Goal: Information Seeking & Learning: Learn about a topic

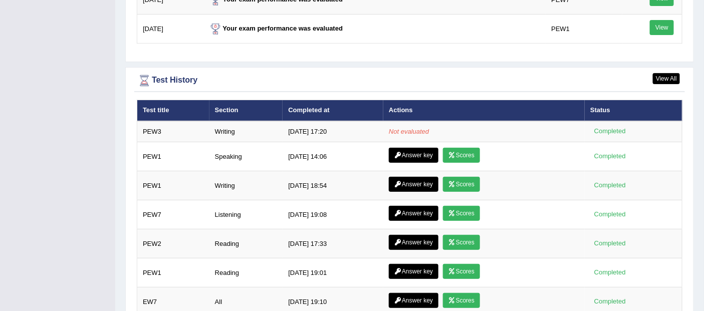
scroll to position [1352, 0]
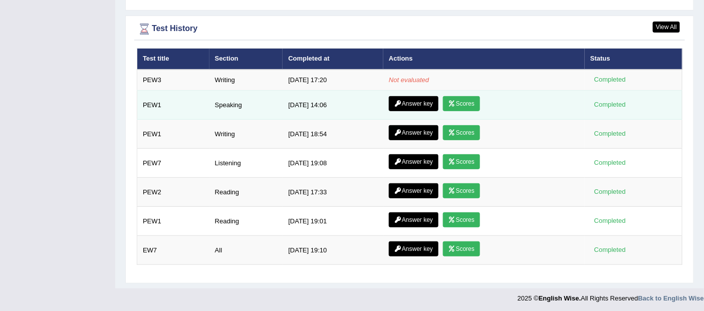
click at [470, 101] on link "Scores" at bounding box center [461, 103] width 37 height 15
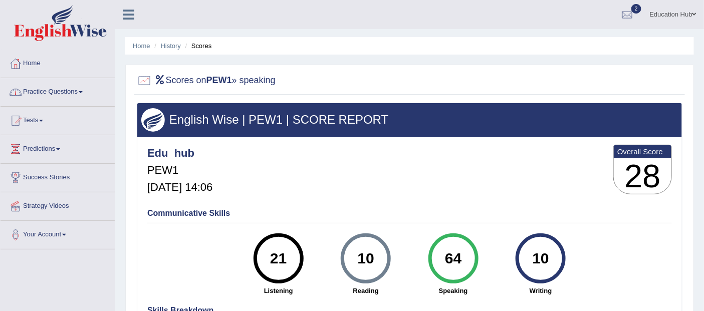
click at [65, 90] on link "Practice Questions" at bounding box center [58, 90] width 114 height 25
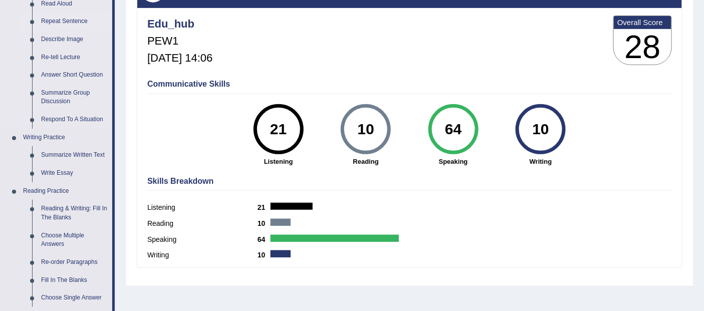
scroll to position [167, 0]
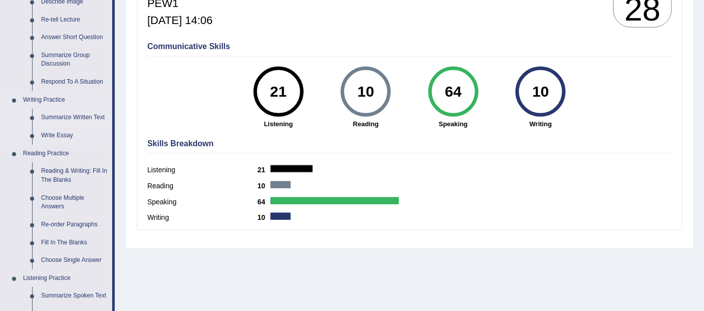
click at [79, 119] on link "Summarize Written Text" at bounding box center [75, 118] width 76 height 18
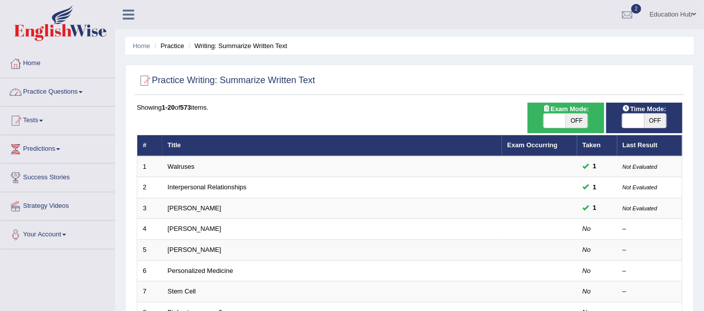
click at [57, 121] on link "Tests" at bounding box center [58, 119] width 114 height 25
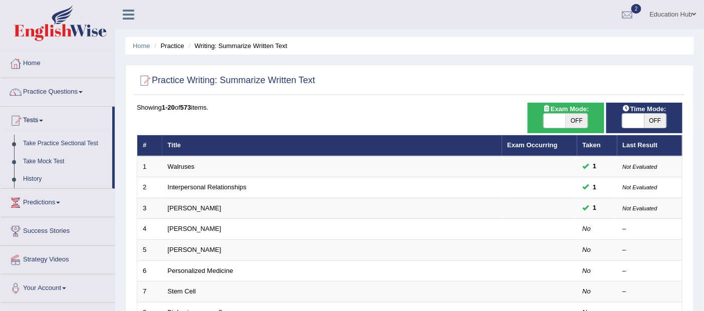
click at [74, 141] on link "Take Practice Sectional Test" at bounding box center [66, 144] width 94 height 18
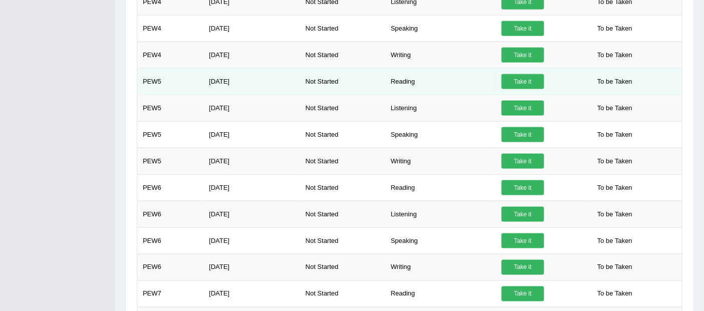
scroll to position [390, 0]
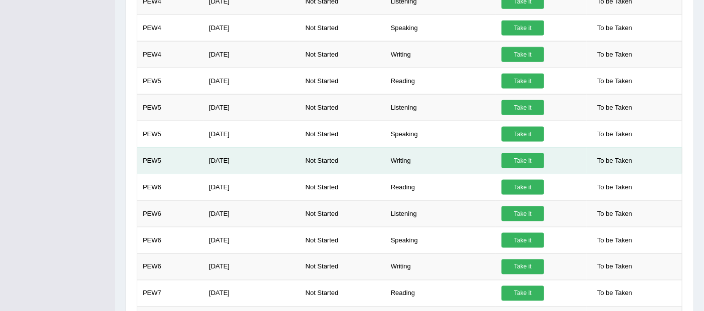
click at [405, 161] on td "Writing" at bounding box center [441, 160] width 111 height 27
click at [530, 161] on link "Take it" at bounding box center [523, 160] width 43 height 15
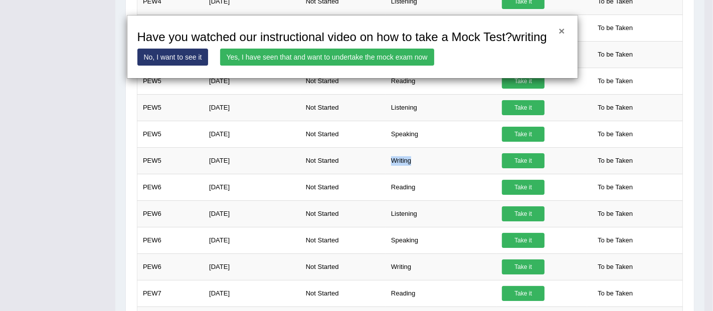
click at [558, 30] on button "×" at bounding box center [561, 31] width 6 height 11
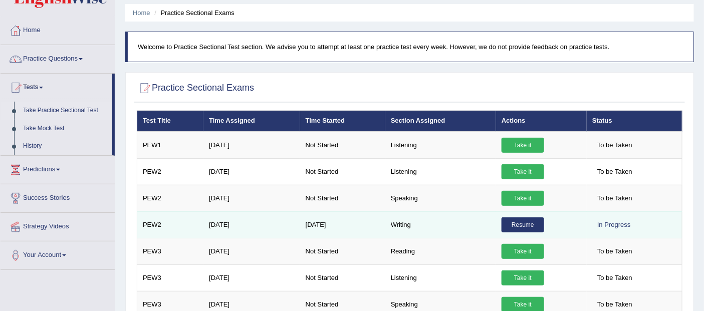
scroll to position [0, 0]
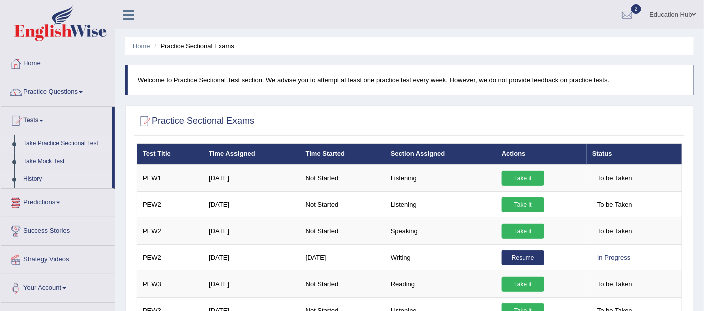
click at [44, 179] on link "History" at bounding box center [66, 179] width 94 height 18
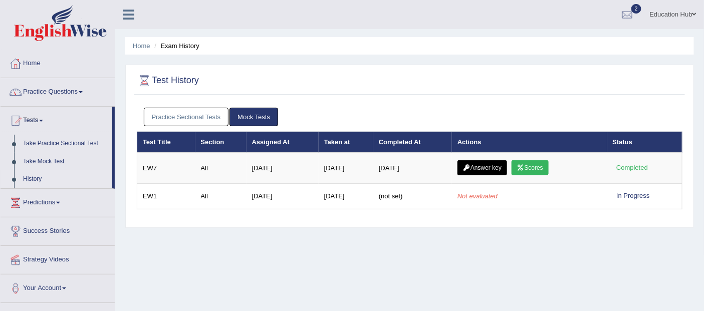
click at [196, 111] on link "Practice Sectional Tests" at bounding box center [186, 117] width 85 height 19
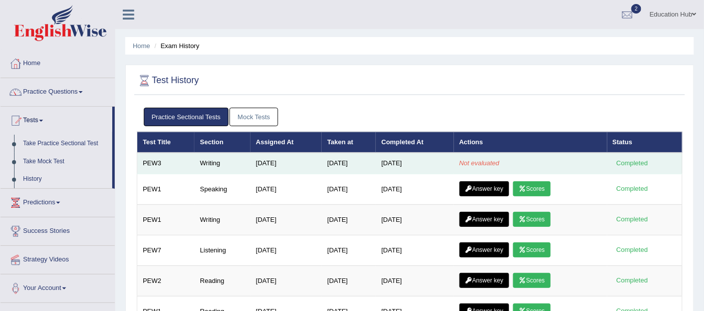
click at [462, 161] on td "Not evaluated" at bounding box center [530, 163] width 153 height 21
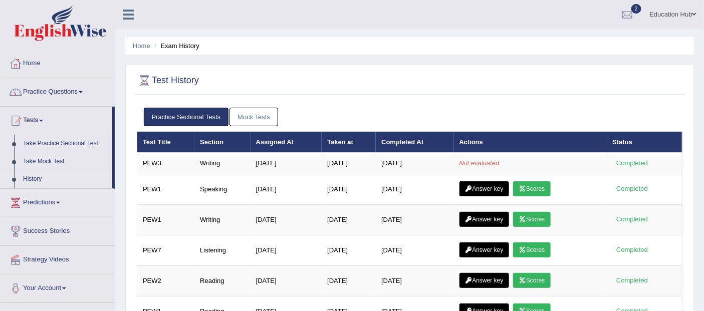
click at [27, 119] on link "Tests" at bounding box center [57, 119] width 112 height 25
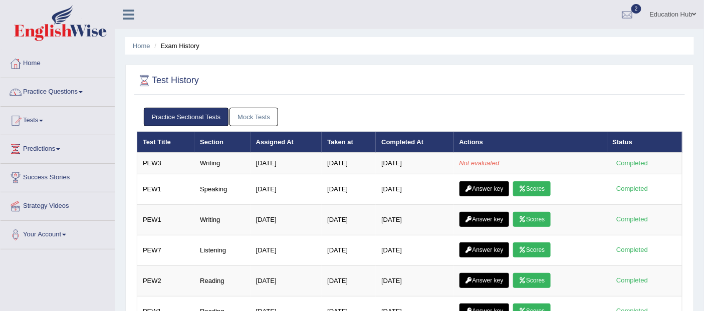
click at [27, 119] on link "Tests" at bounding box center [58, 119] width 114 height 25
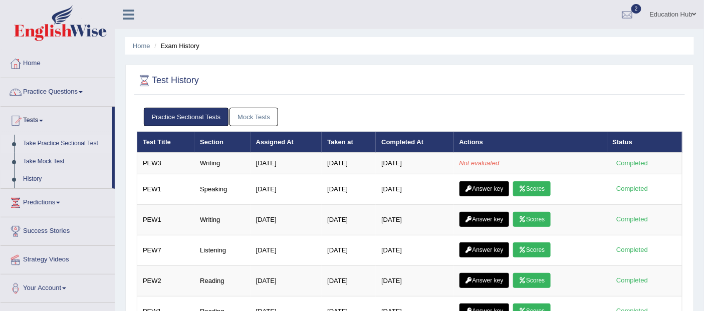
click at [52, 138] on link "Take Practice Sectional Test" at bounding box center [66, 144] width 94 height 18
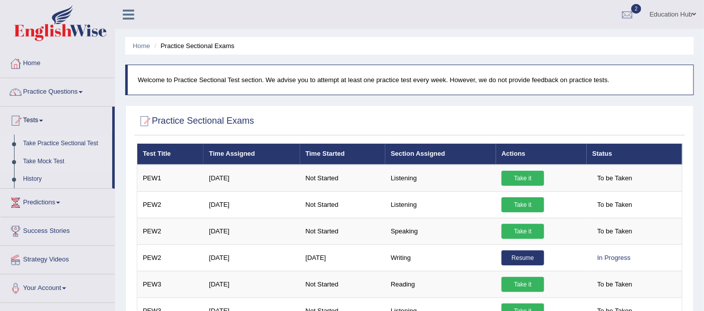
click at [62, 157] on link "Take Mock Test" at bounding box center [66, 162] width 94 height 18
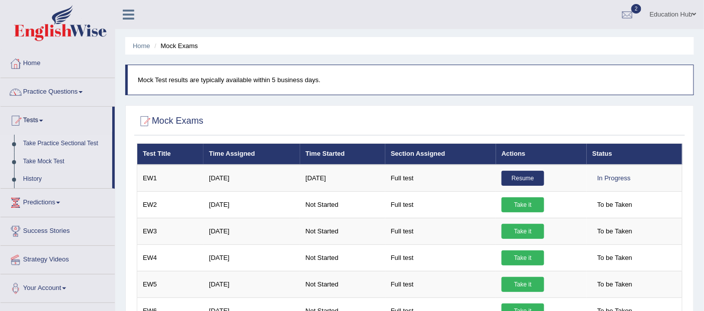
click at [52, 143] on link "Take Practice Sectional Test" at bounding box center [66, 144] width 94 height 18
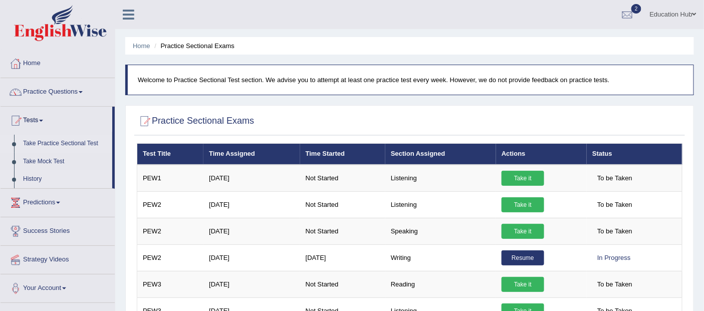
click at [60, 179] on link "History" at bounding box center [66, 179] width 94 height 18
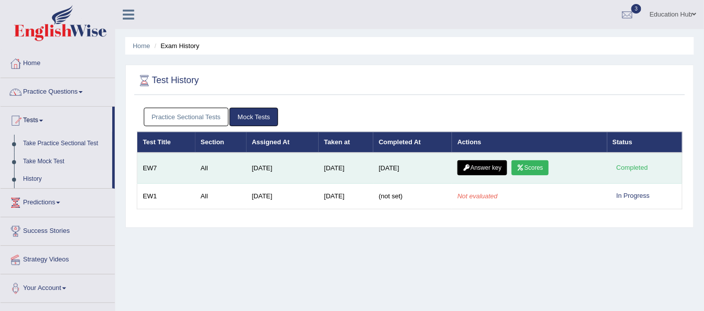
click at [543, 167] on link "Scores" at bounding box center [530, 167] width 37 height 15
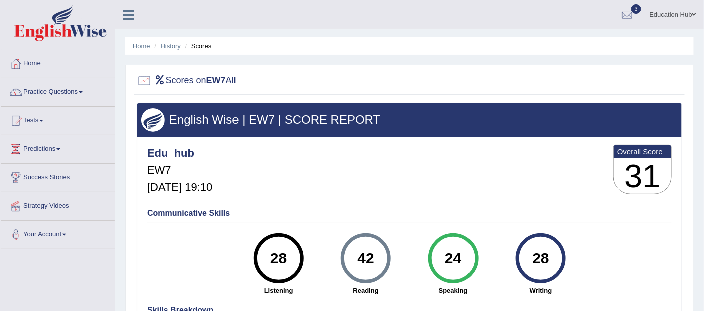
click at [169, 82] on h2 "Scores on EW7 All" at bounding box center [186, 80] width 99 height 15
click at [211, 119] on h3 "English Wise | EW7 | SCORE REPORT" at bounding box center [409, 119] width 537 height 13
click at [210, 116] on h3 "English Wise | EW7 | SCORE REPORT" at bounding box center [409, 119] width 537 height 13
click at [209, 185] on h5 "Aug 14, 2025, 19:10" at bounding box center [179, 187] width 65 height 12
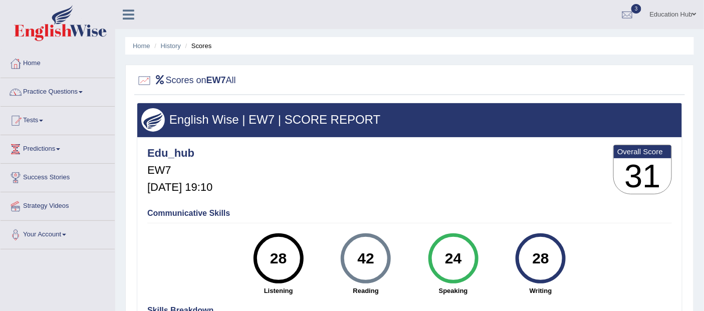
click at [232, 118] on h3 "English Wise | EW7 | SCORE REPORT" at bounding box center [409, 119] width 537 height 13
click at [223, 118] on h3 "English Wise | EW7 | SCORE REPORT" at bounding box center [409, 119] width 537 height 13
click at [226, 80] on b "EW7" at bounding box center [217, 80] width 20 height 10
click at [655, 175] on h3 "31" at bounding box center [643, 176] width 58 height 36
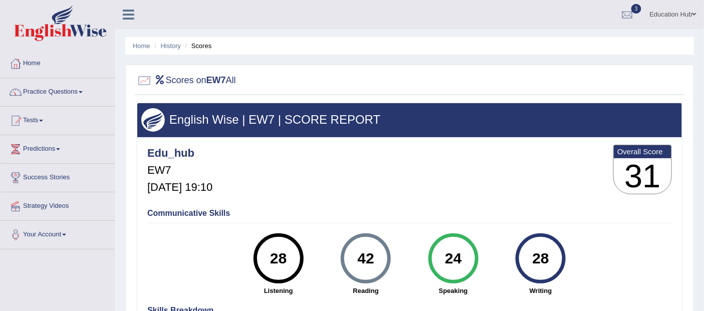
click at [655, 175] on h3 "31" at bounding box center [643, 176] width 58 height 36
click at [169, 76] on h2 "Scores on EW7 All" at bounding box center [186, 80] width 99 height 15
click at [653, 162] on h3 "31" at bounding box center [643, 176] width 58 height 36
click at [652, 162] on h3 "31" at bounding box center [643, 176] width 58 height 36
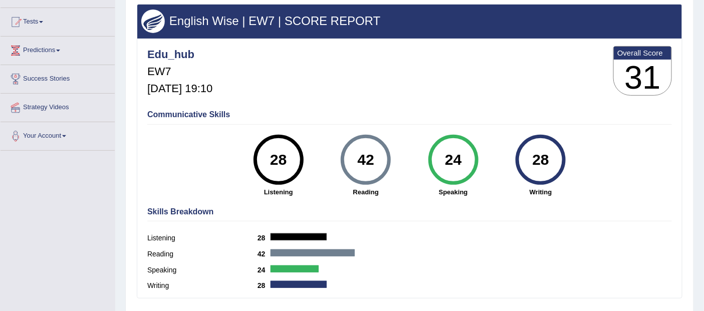
scroll to position [48, 0]
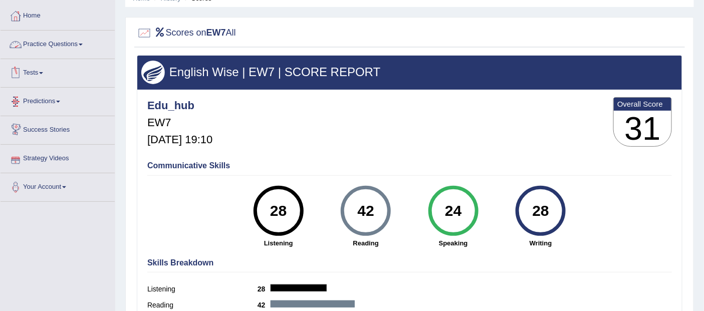
click at [62, 41] on link "Practice Questions" at bounding box center [58, 43] width 114 height 25
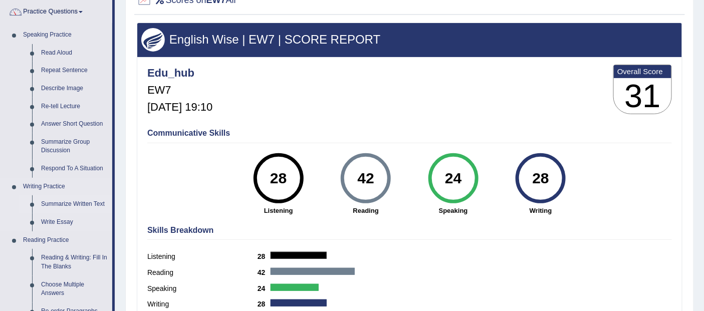
scroll to position [56, 0]
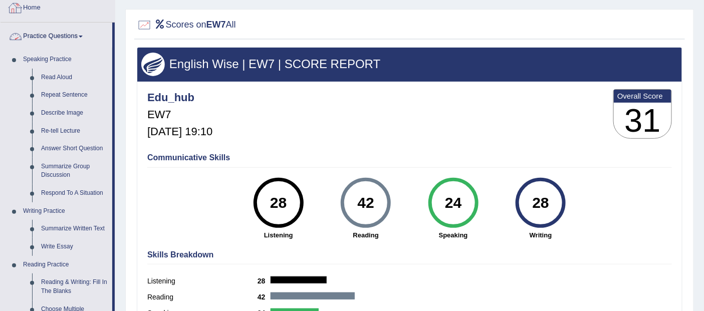
click at [65, 33] on link "Practice Questions" at bounding box center [57, 35] width 112 height 25
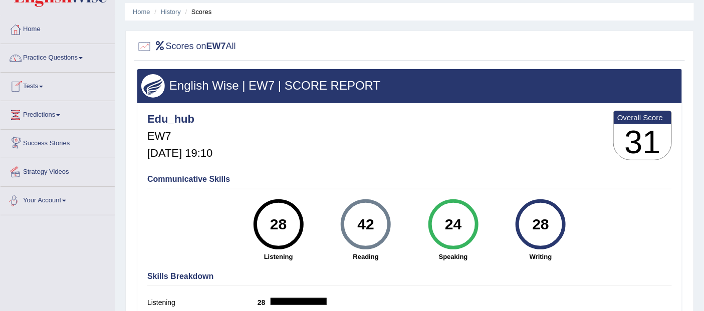
scroll to position [0, 0]
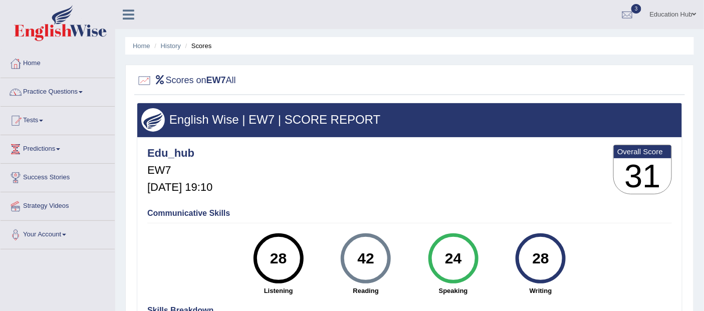
click at [54, 119] on link "Tests" at bounding box center [58, 119] width 114 height 25
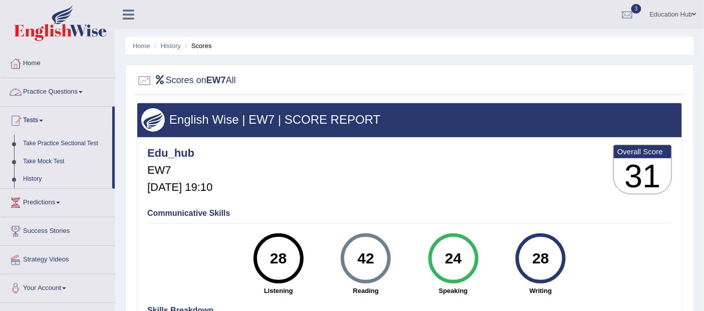
click at [65, 91] on link "Practice Questions" at bounding box center [58, 90] width 114 height 25
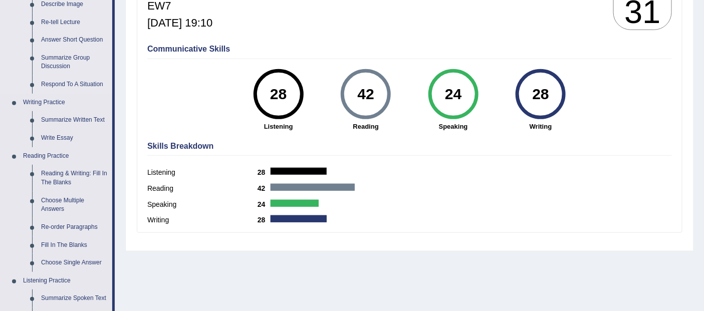
scroll to position [167, 0]
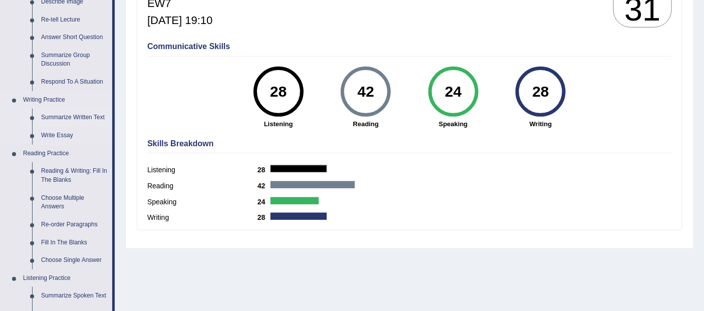
click at [89, 118] on link "Summarize Written Text" at bounding box center [75, 118] width 76 height 18
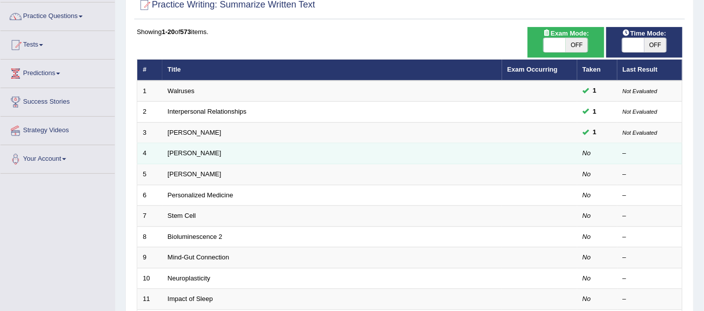
scroll to position [111, 0]
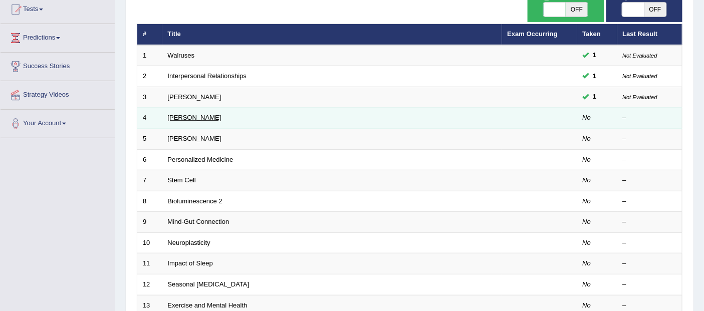
click at [197, 117] on link "[PERSON_NAME]" at bounding box center [195, 118] width 54 height 8
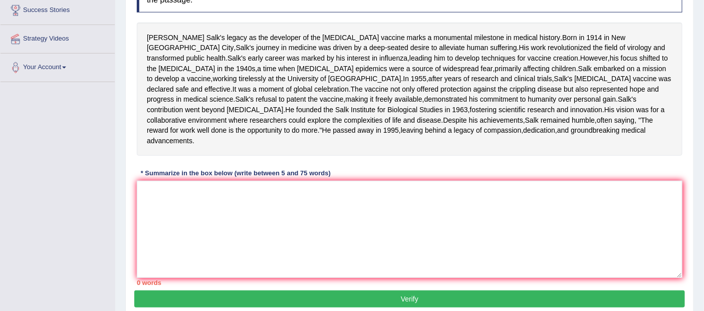
scroll to position [167, 0]
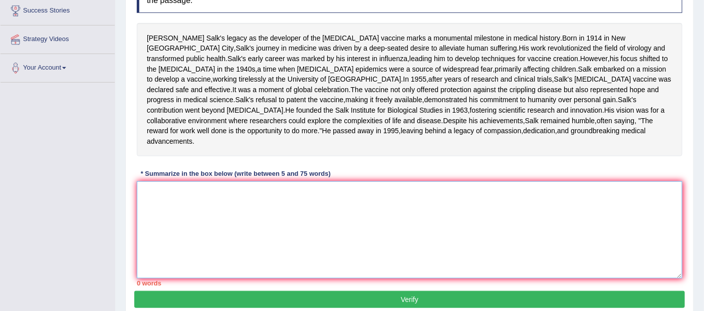
click at [169, 248] on textarea at bounding box center [410, 229] width 546 height 97
click at [189, 253] on textarea at bounding box center [410, 229] width 546 height 97
click at [181, 253] on textarea at bounding box center [410, 229] width 546 height 97
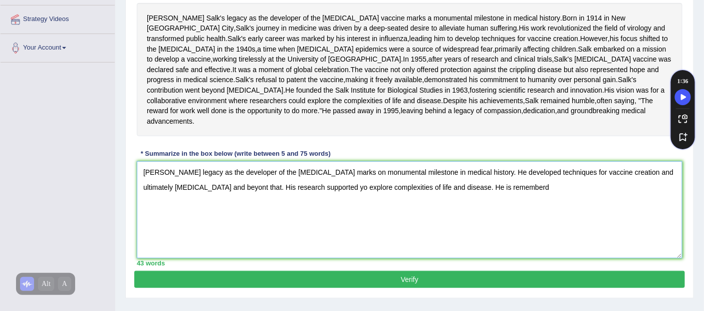
scroll to position [223, 0]
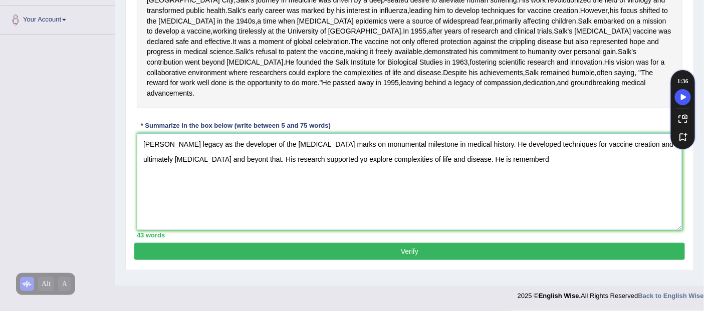
click at [527, 212] on textarea "Jonas Salk's legacy as the developer of the polio vaccine marks on monumental m…" at bounding box center [410, 181] width 546 height 97
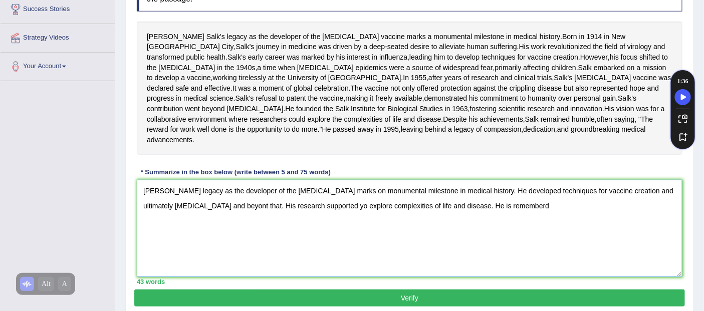
scroll to position [167, 0]
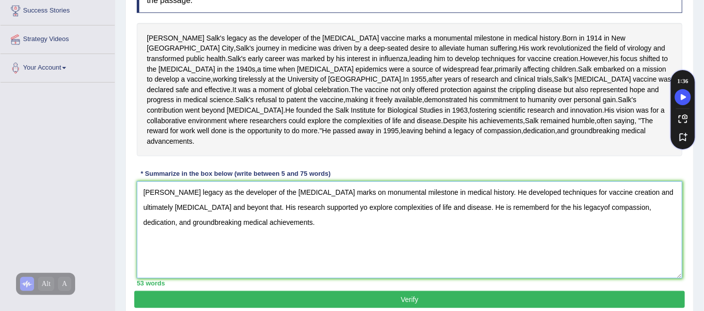
click at [492, 244] on textarea "Jonas Salk's legacy as the developer of the polio vaccine marks on monumental m…" at bounding box center [410, 229] width 546 height 97
click at [294, 269] on textarea "Jonas Salk's legacy as the developer of the polio vaccine marks on monumental m…" at bounding box center [410, 229] width 546 height 97
drag, startPoint x: 278, startPoint y: 270, endPoint x: 99, endPoint y: 232, distance: 183.0
click at [99, 232] on div "Toggle navigation Home Practice Questions Speaking Practice Read Aloud Repeat S…" at bounding box center [352, 93] width 704 height 521
click at [169, 279] on textarea "Jonas Salk's legacy as the developer of the polio vaccine marks on monumental m…" at bounding box center [410, 229] width 546 height 97
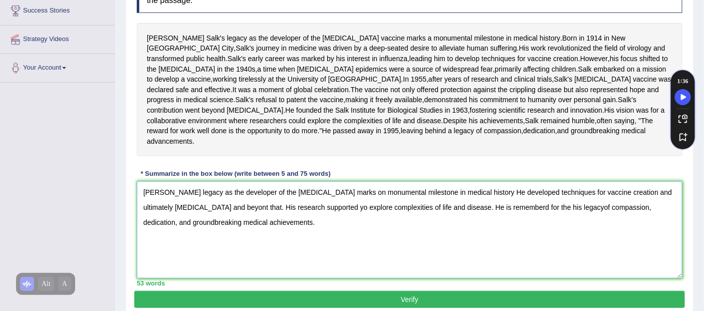
paste textarea "Jonas Salk's legacy as the developer of the polio vaccine marks on monumental m…"
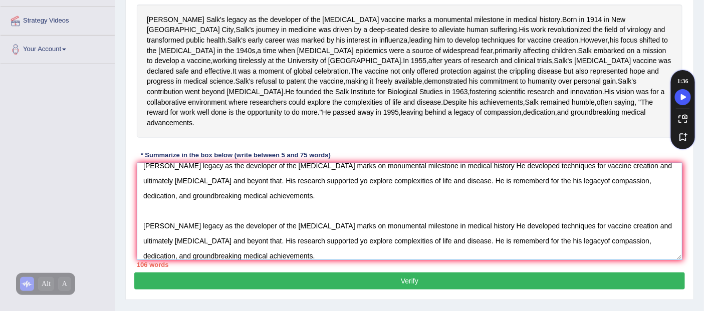
scroll to position [15, 0]
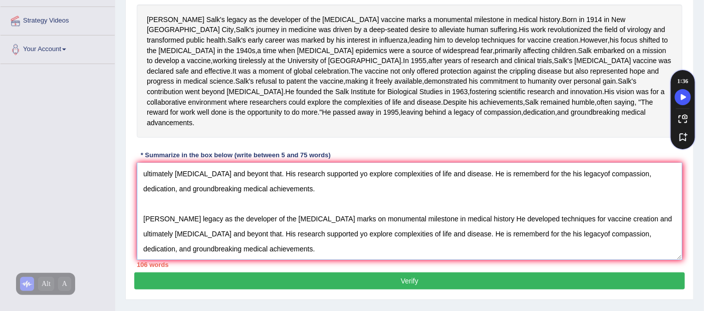
click at [494, 260] on textarea "Jonas Salk's legacy as the developer of the polio vaccine marks on monumental m…" at bounding box center [410, 211] width 546 height 97
click at [270, 260] on textarea "Jonas Salk's legacy as the developer of the polio vaccine marks on monumental m…" at bounding box center [410, 211] width 546 height 97
click at [356, 260] on textarea "Jonas Salk's legacy as the developer of the polio vaccine marks on monumental m…" at bounding box center [410, 211] width 546 height 97
click at [352, 260] on textarea "Jonas Salk's legacy as the developer of the polio vaccine marks on monumental m…" at bounding box center [410, 211] width 546 height 97
click at [282, 260] on textarea "Jonas Salk's legacy as the developer of the polio vaccine marks on monumental m…" at bounding box center [410, 211] width 546 height 97
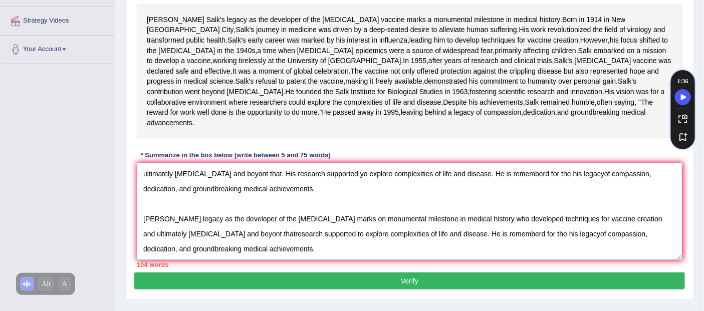
click at [522, 250] on textarea "Jonas Salk's legacy as the developer of the polio vaccine marks on monumental m…" at bounding box center [410, 211] width 546 height 97
click at [627, 260] on textarea "Jonas Salk's legacy as the developer of the polio vaccine marks on monumental m…" at bounding box center [410, 211] width 546 height 97
click at [266, 260] on textarea "Jonas Salk's legacy as the developer of the polio vaccine marks on monumental m…" at bounding box center [410, 211] width 546 height 97
click at [269, 260] on textarea "Jonas Salk's legacy as the developer of the polio vaccine marks on monumental m…" at bounding box center [410, 211] width 546 height 97
click at [216, 260] on textarea "Jonas Salk's legacy as the developer of the polio vaccine marks on monumental m…" at bounding box center [410, 211] width 546 height 97
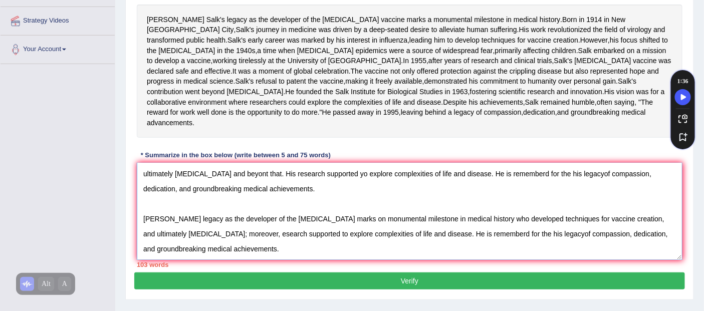
click at [222, 260] on textarea "Jonas Salk's legacy as the developer of the polio vaccine marks on monumental m…" at bounding box center [410, 211] width 546 height 97
click at [254, 260] on textarea "Jonas Salk's legacy as the developer of the polio vaccine marks on monumental m…" at bounding box center [410, 211] width 546 height 97
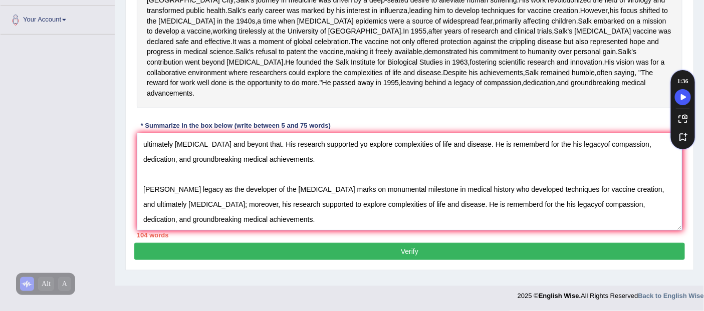
scroll to position [258, 0]
click at [467, 214] on textarea "Jonas Salk's legacy as the developer of the polio vaccine marks on monumental m…" at bounding box center [410, 181] width 546 height 97
click at [588, 211] on textarea "Jonas Salk's legacy as the developer of the polio vaccine marks on monumental m…" at bounding box center [410, 181] width 546 height 97
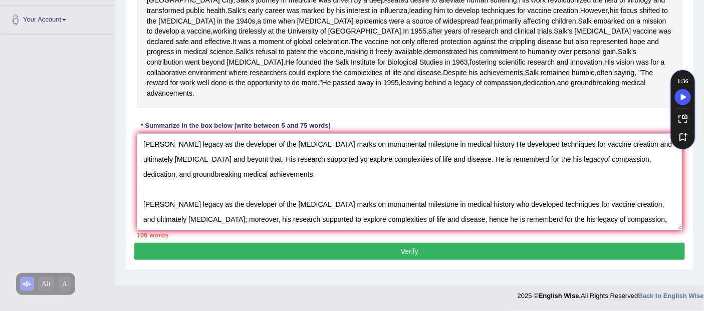
scroll to position [15, 0]
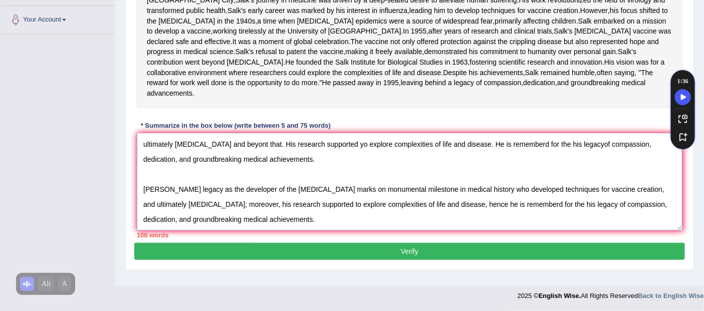
type textarea "Jonas Salk's legacy as the developer of the polio vaccine marks on monumental m…"
click at [394, 260] on button "Verify" at bounding box center [409, 251] width 551 height 17
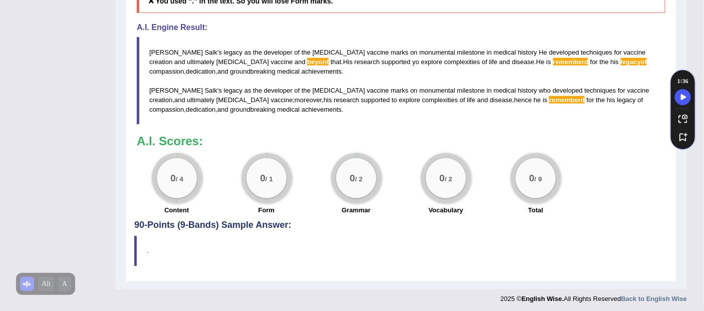
scroll to position [455, 0]
click at [324, 105] on span "his" at bounding box center [328, 101] width 9 height 8
click at [367, 126] on blockquote "Jonas Salk ' s legacy as the developer of the polio vaccine marks on monumental…" at bounding box center [401, 82] width 529 height 88
drag, startPoint x: 154, startPoint y: 145, endPoint x: 350, endPoint y: 169, distance: 197.0
click at [350, 126] on blockquote "Jonas Salk ' s legacy as the developer of the polio vaccine marks on monumental…" at bounding box center [401, 82] width 529 height 88
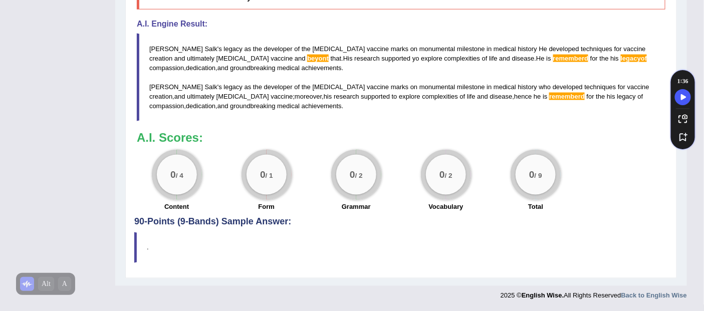
scroll to position [511, 0]
click at [175, 172] on small "/ 4" at bounding box center [179, 176] width 8 height 8
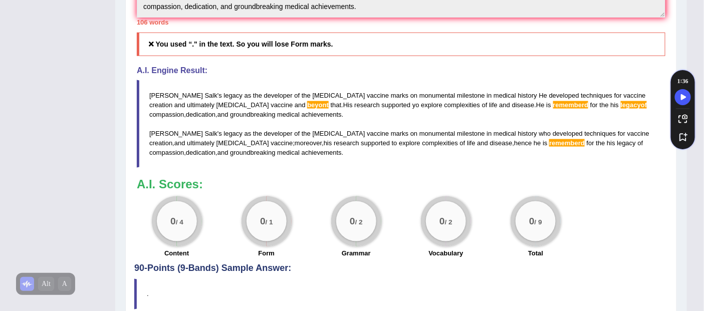
scroll to position [455, 0]
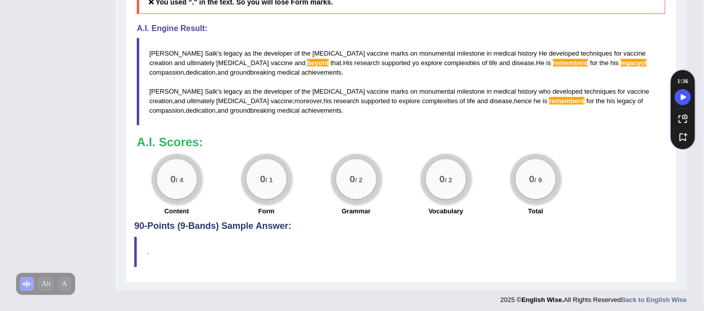
drag, startPoint x: 151, startPoint y: 142, endPoint x: 329, endPoint y: 191, distance: 184.3
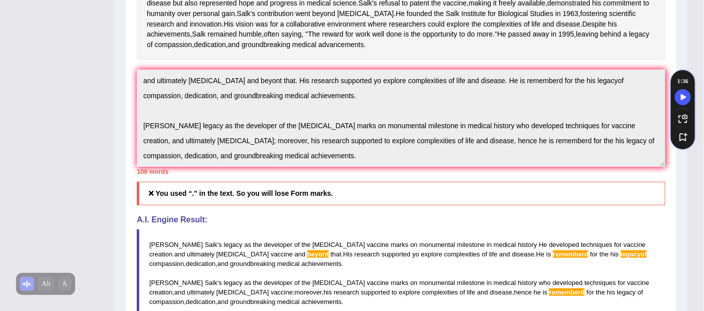
scroll to position [233, 0]
